Goal: Task Accomplishment & Management: Complete application form

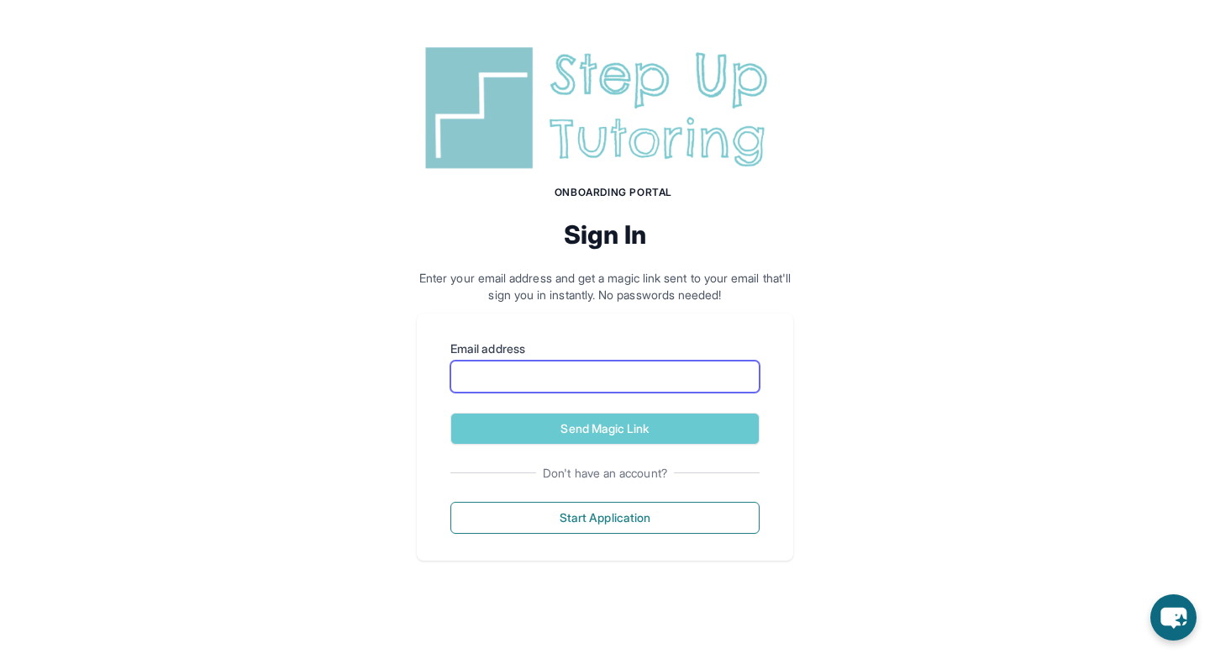
click at [555, 375] on input "Email address" at bounding box center [604, 377] width 309 height 32
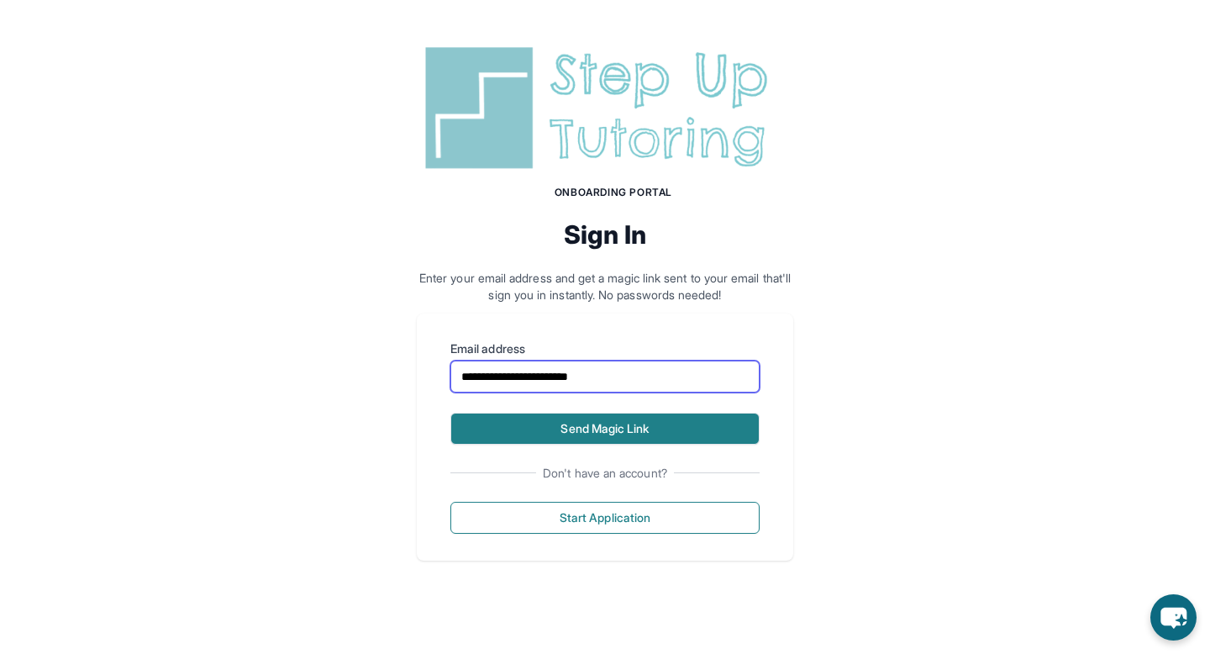
type input "**********"
click at [608, 430] on button "Send Magic Link" at bounding box center [604, 429] width 309 height 32
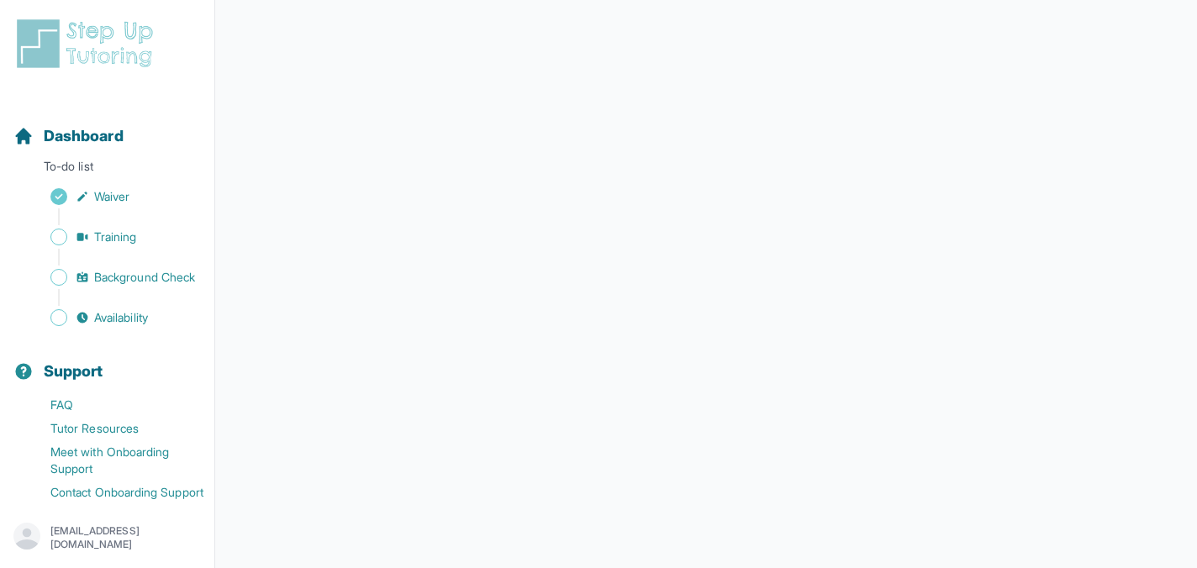
scroll to position [326, 0]
click at [66, 236] on span "Sidebar" at bounding box center [58, 237] width 17 height 17
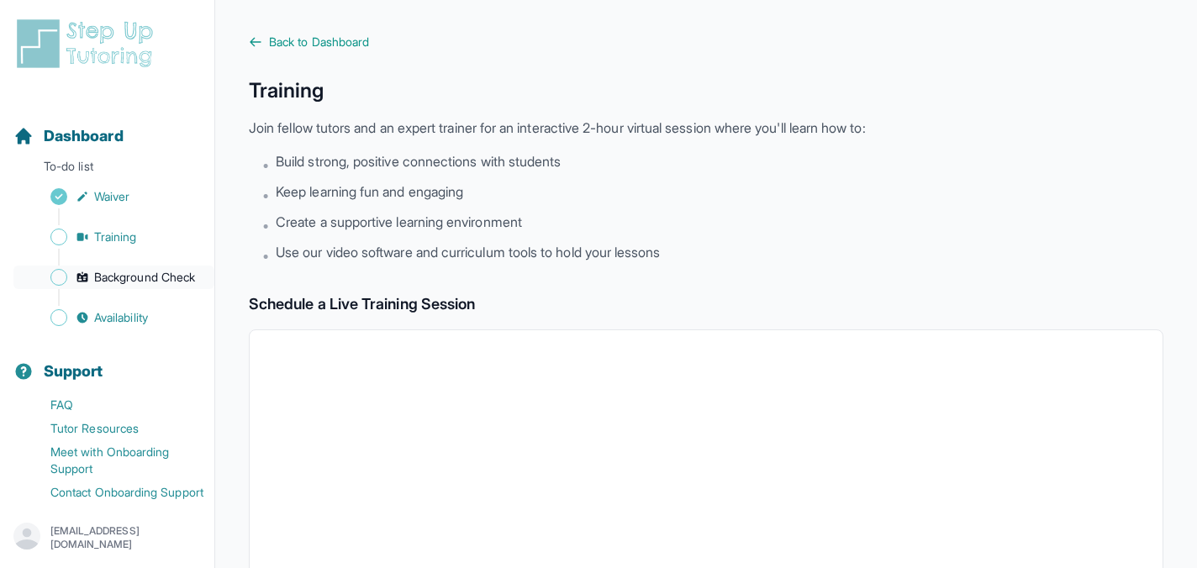
click at [66, 277] on span "Sidebar" at bounding box center [58, 277] width 17 height 17
